Goal: Information Seeking & Learning: Learn about a topic

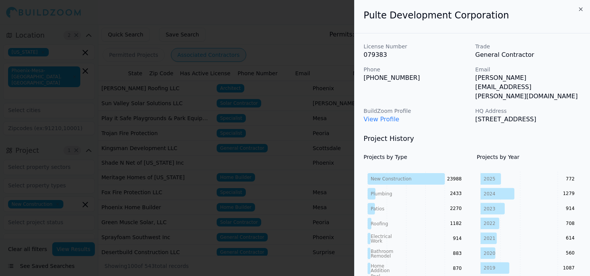
scroll to position [0, 242]
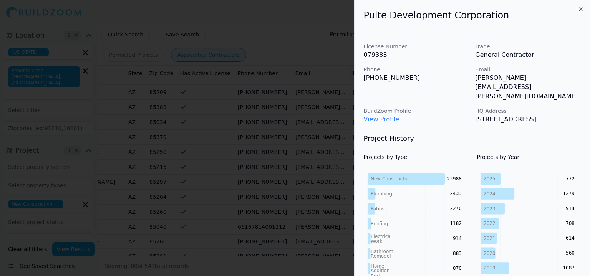
drag, startPoint x: 253, startPoint y: 54, endPoint x: 249, endPoint y: 67, distance: 13.5
click at [253, 58] on div at bounding box center [295, 138] width 590 height 276
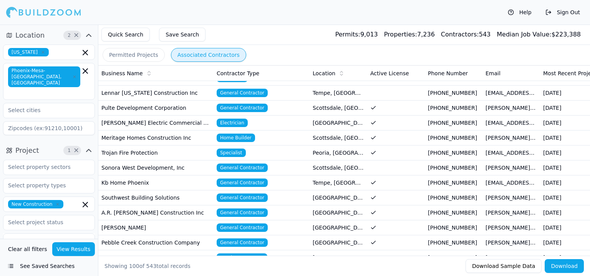
scroll to position [192, 0]
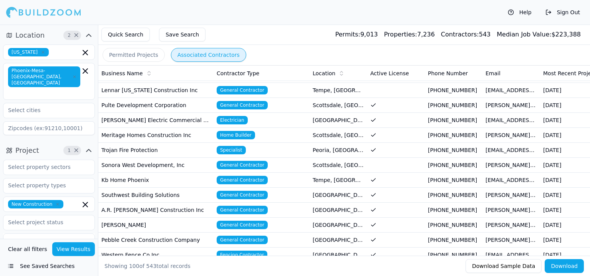
click at [190, 205] on td "A.R. [PERSON_NAME] Construction Inc" at bounding box center [155, 210] width 115 height 15
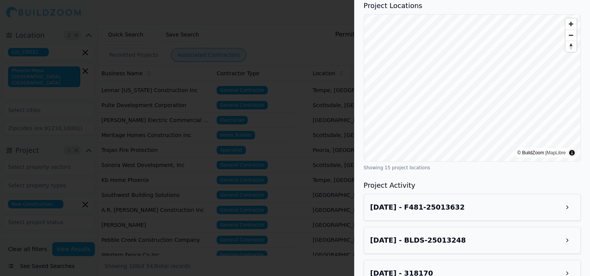
scroll to position [691, 0]
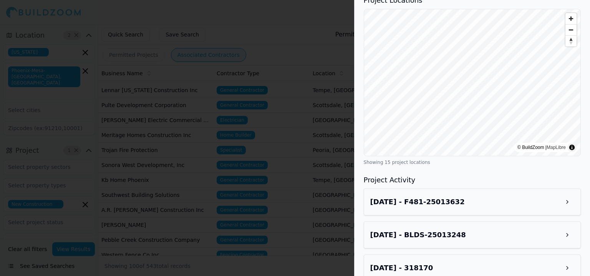
click at [248, 156] on div at bounding box center [295, 138] width 590 height 276
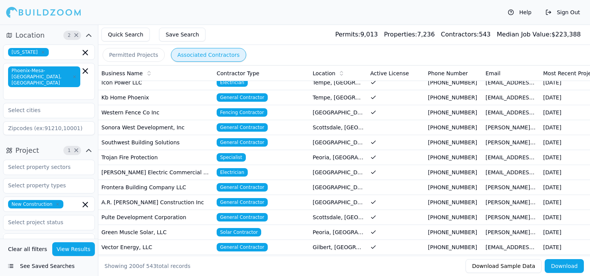
scroll to position [1881, 0]
